Goal: Information Seeking & Learning: Compare options

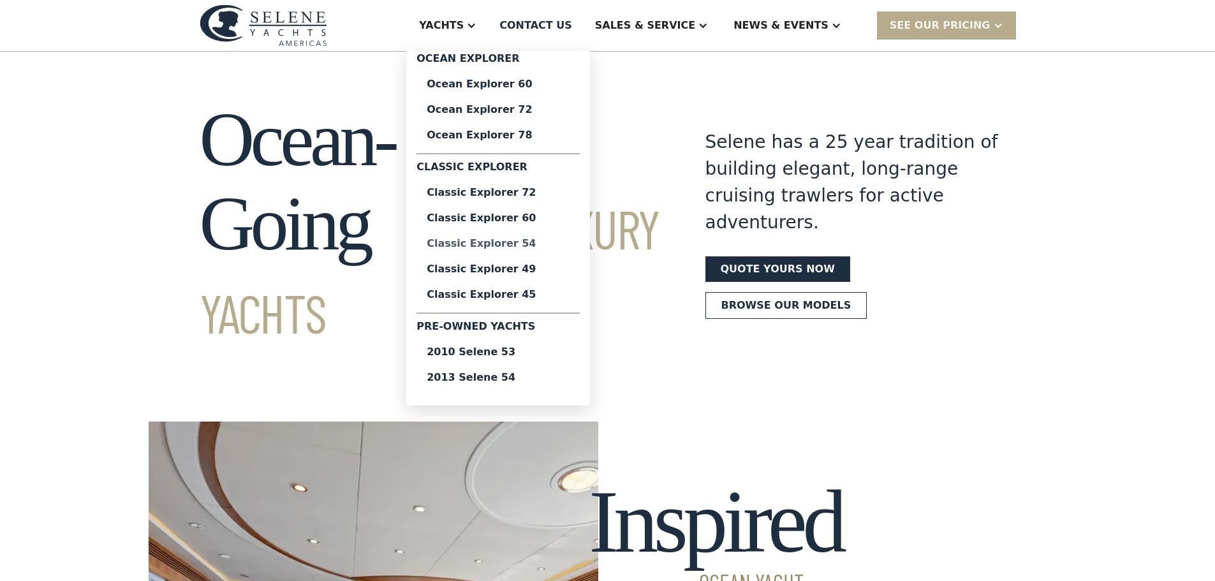
click at [556, 241] on div "Classic Explorer 54" at bounding box center [498, 244] width 143 height 10
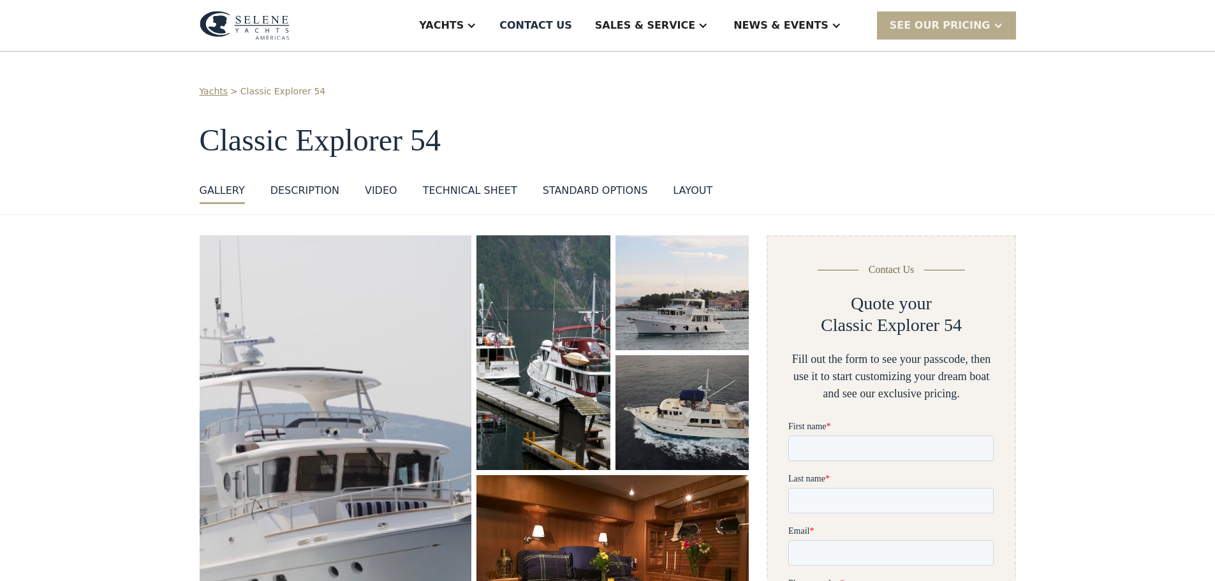
click at [448, 195] on div "Technical sheet" at bounding box center [470, 190] width 94 height 15
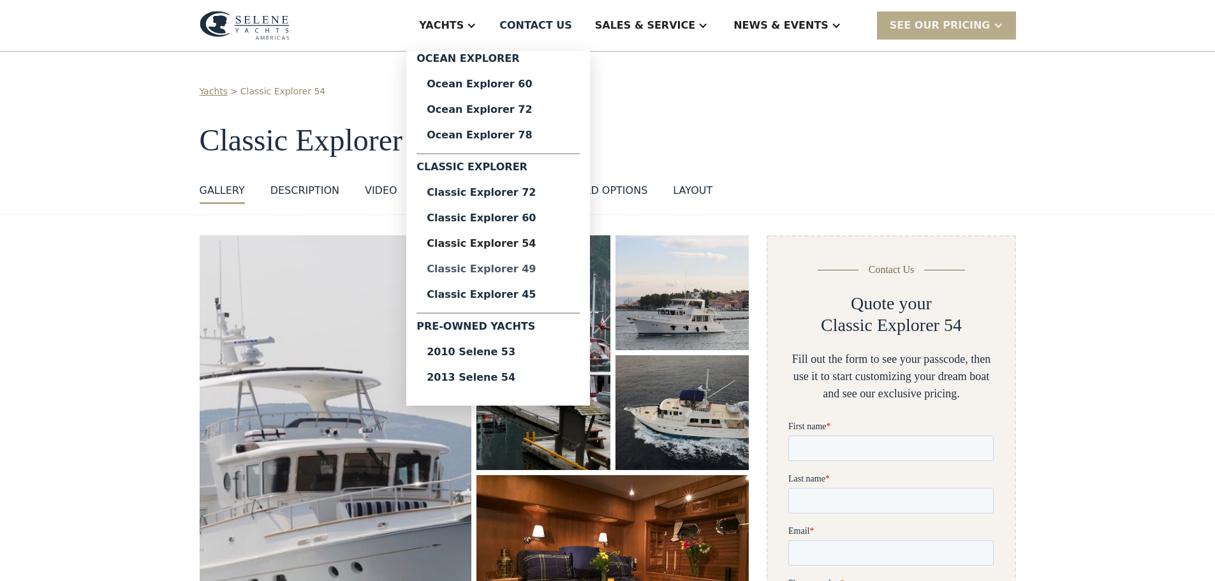
click at [545, 265] on div "Classic Explorer 49" at bounding box center [498, 269] width 143 height 10
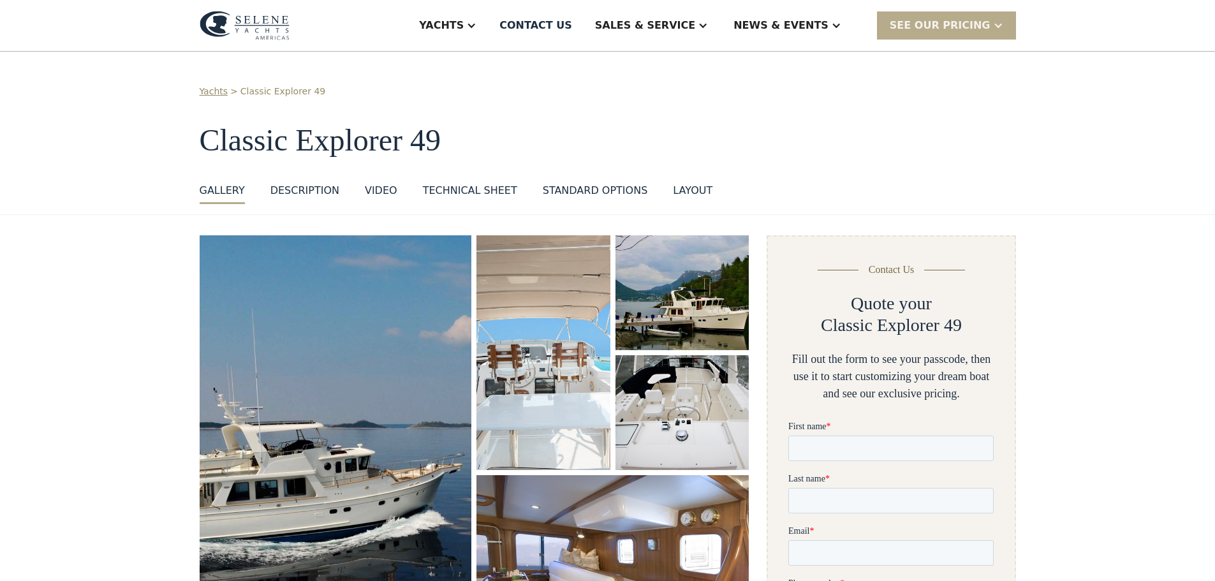
click at [468, 189] on div "Technical sheet" at bounding box center [470, 190] width 94 height 15
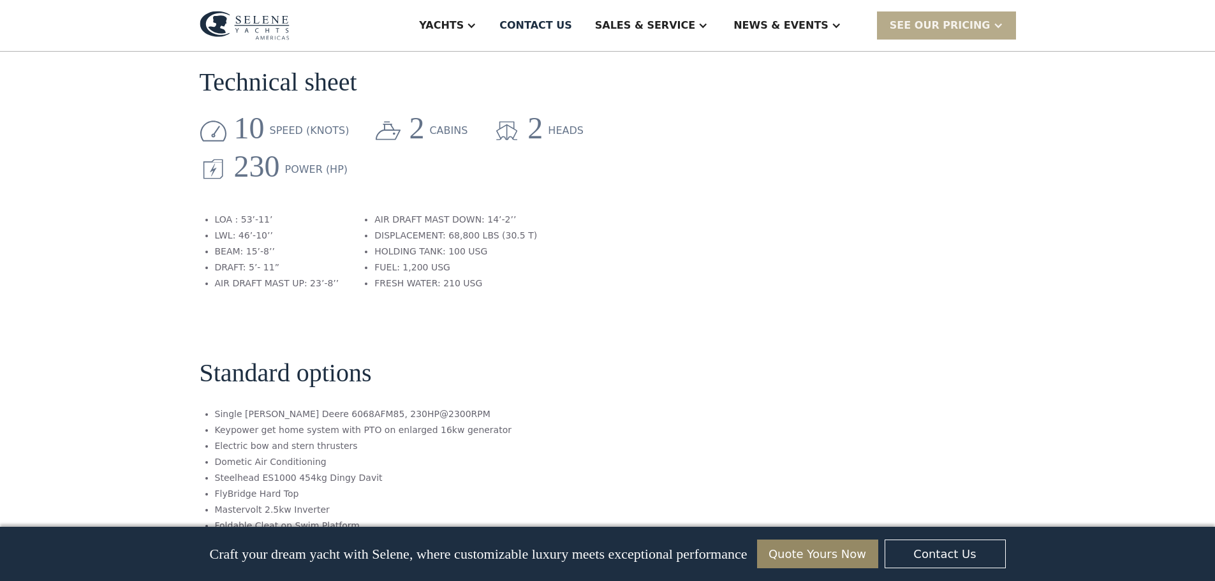
scroll to position [1502, 0]
